Goal: Task Accomplishment & Management: Manage account settings

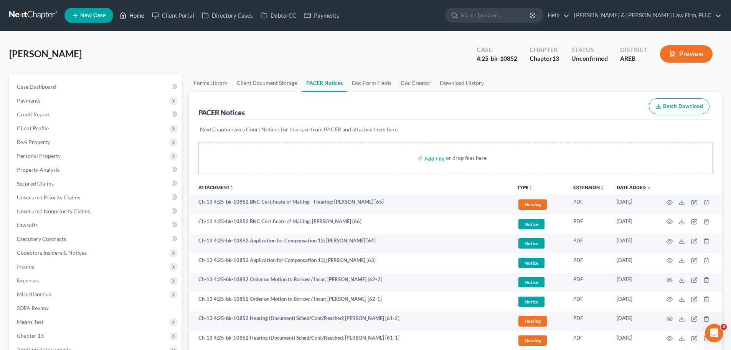
click at [126, 14] on icon at bounding box center [122, 15] width 7 height 9
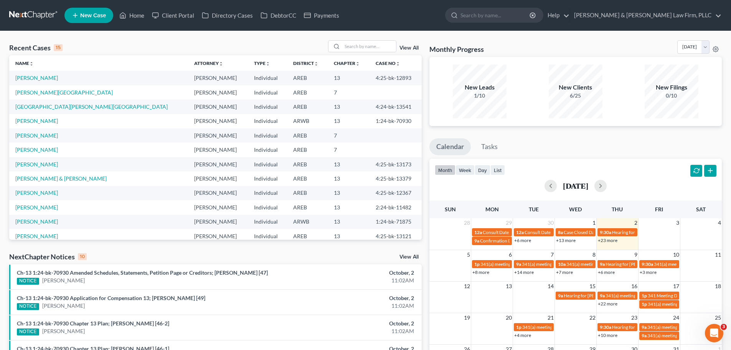
click at [34, 130] on td "[PERSON_NAME]" at bounding box center [98, 135] width 179 height 14
click at [34, 131] on td "[PERSON_NAME]" at bounding box center [98, 135] width 179 height 14
click at [34, 134] on link "[PERSON_NAME]" at bounding box center [36, 135] width 43 height 7
select select "4"
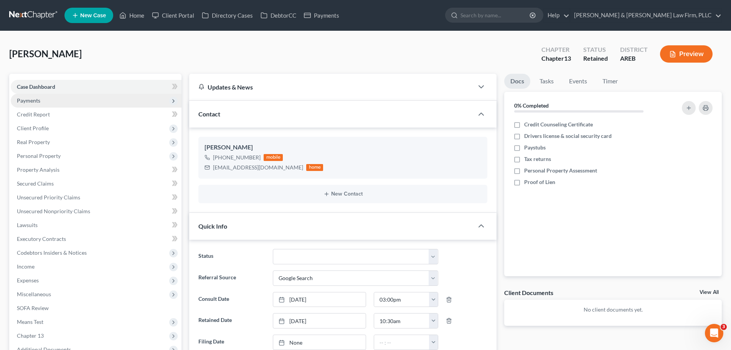
click at [95, 98] on span "Payments" at bounding box center [96, 101] width 171 height 14
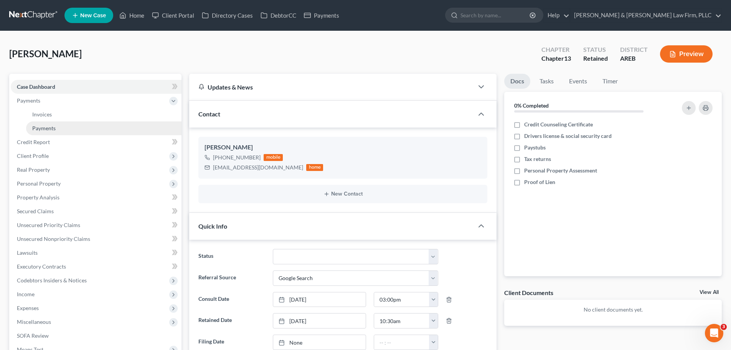
click at [81, 129] on link "Payments" at bounding box center [103, 128] width 155 height 14
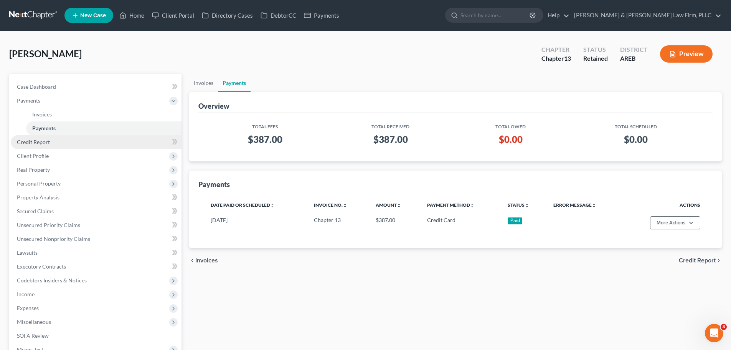
click at [40, 144] on span "Credit Report" at bounding box center [33, 142] width 33 height 7
